Goal: Entertainment & Leisure: Consume media (video, audio)

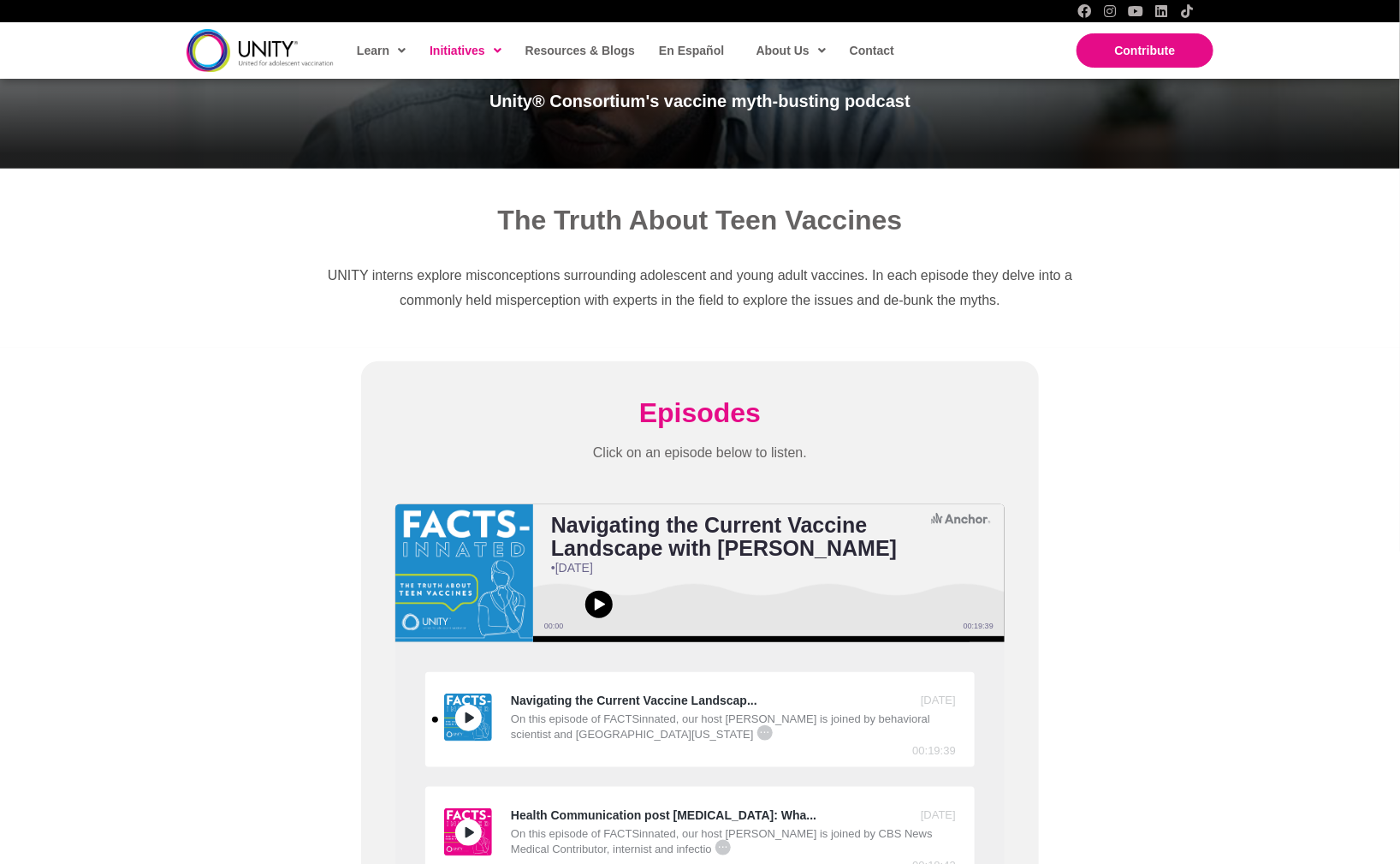
scroll to position [495, 0]
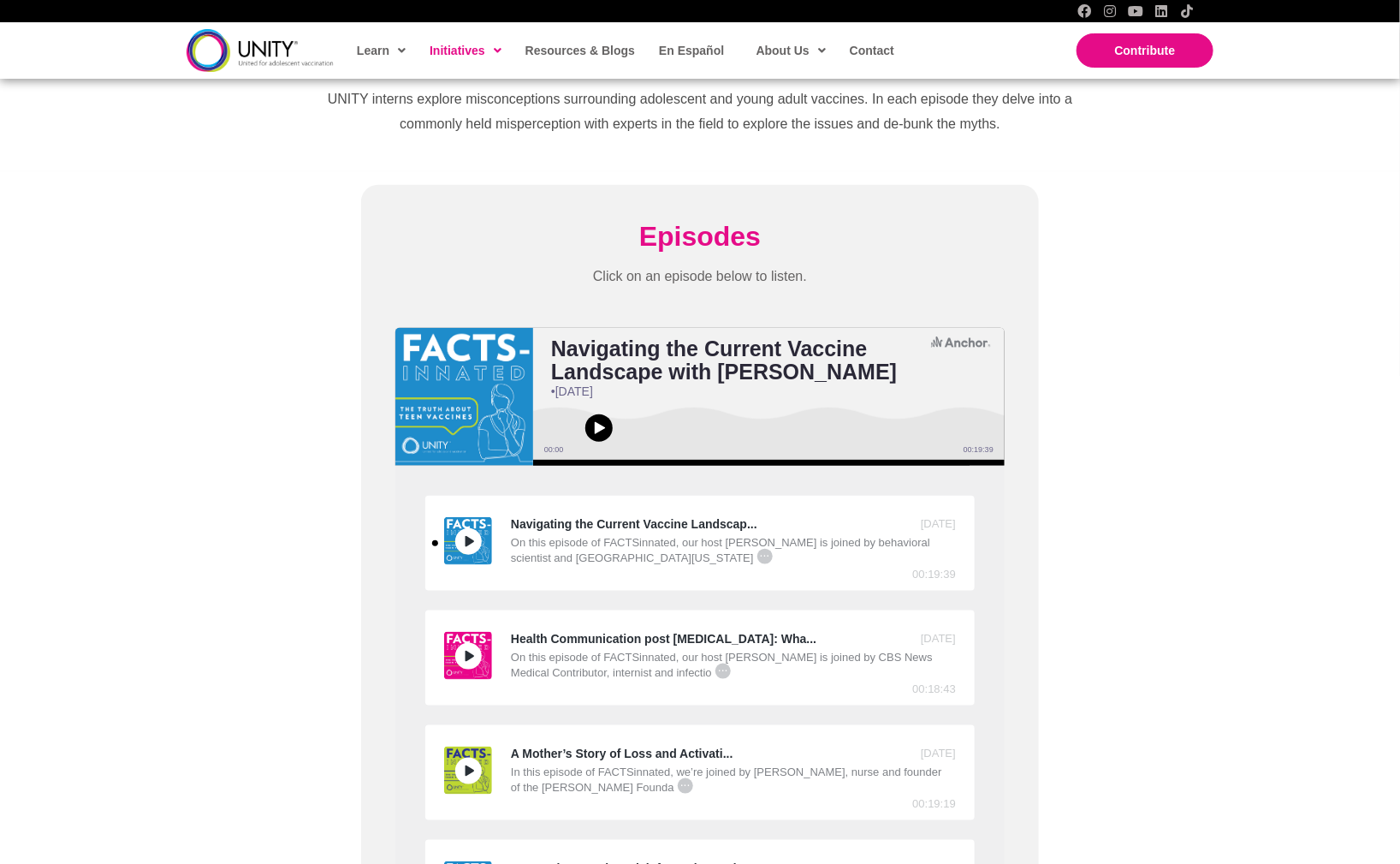
scroll to position [495, 0]
click at [697, 230] on span "Episodes" at bounding box center [700, 235] width 121 height 31
